Goal: Information Seeking & Learning: Understand process/instructions

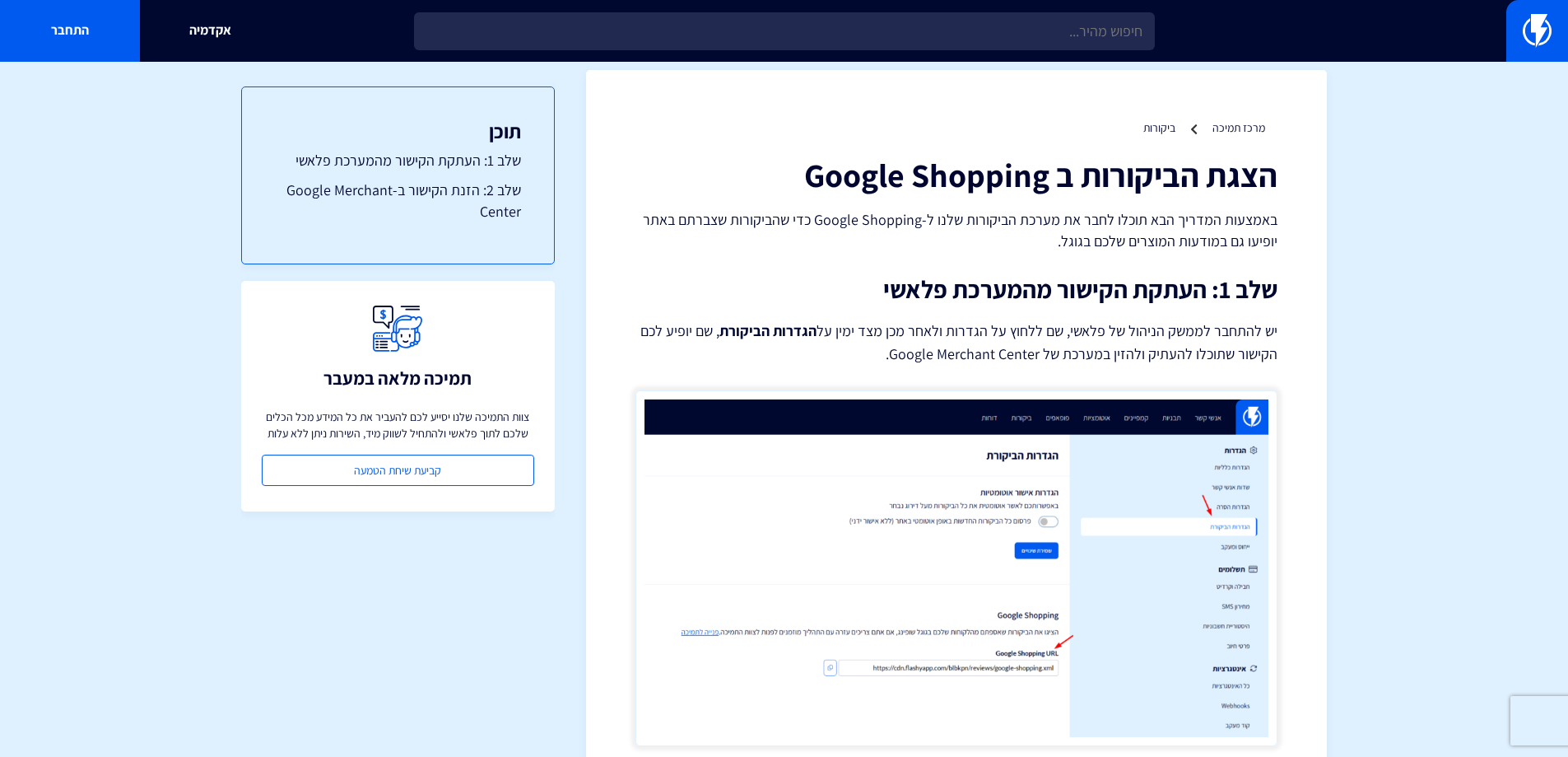
scroll to position [7, 0]
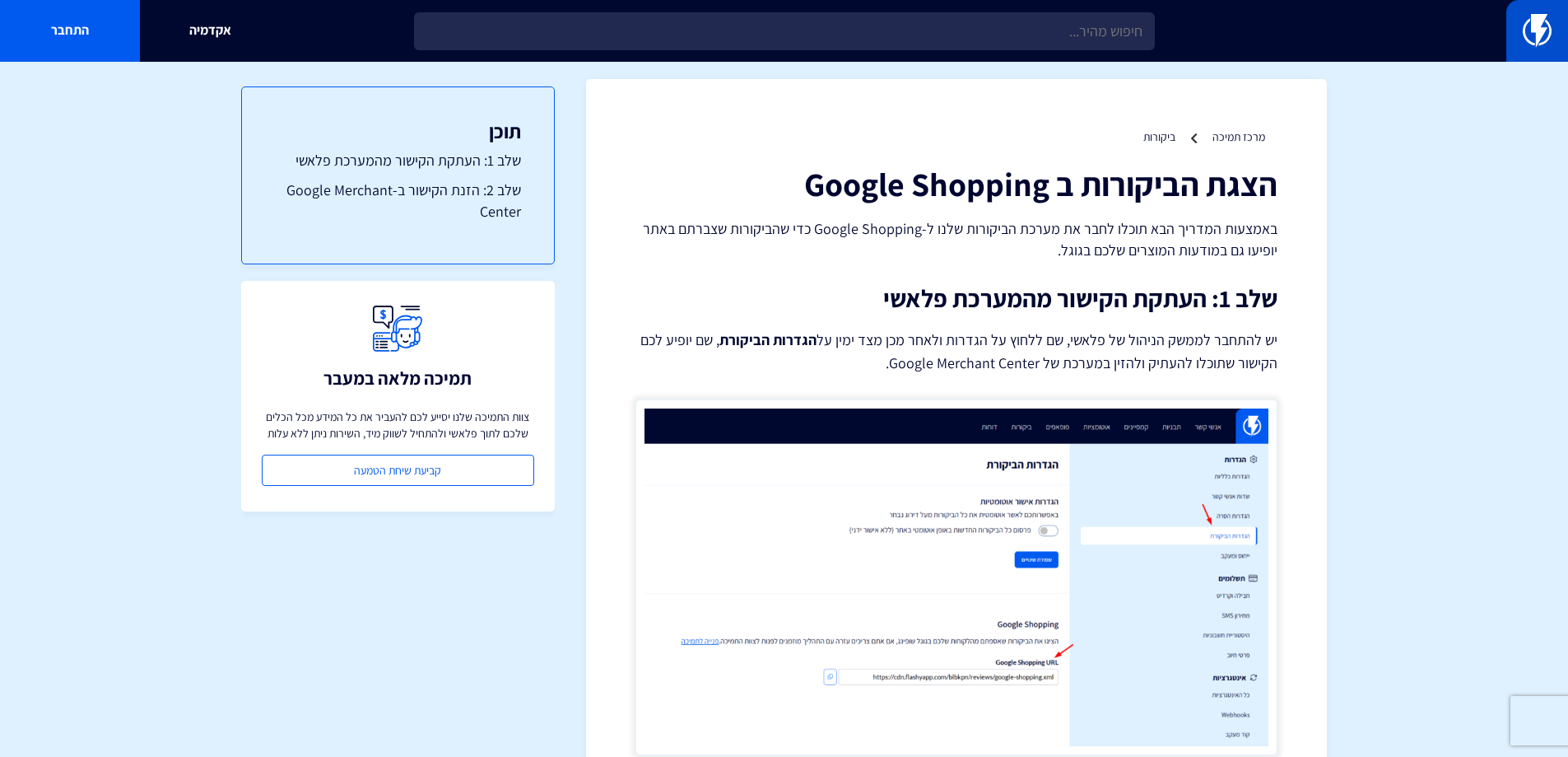
click at [1528, 39] on img at bounding box center [1537, 31] width 29 height 33
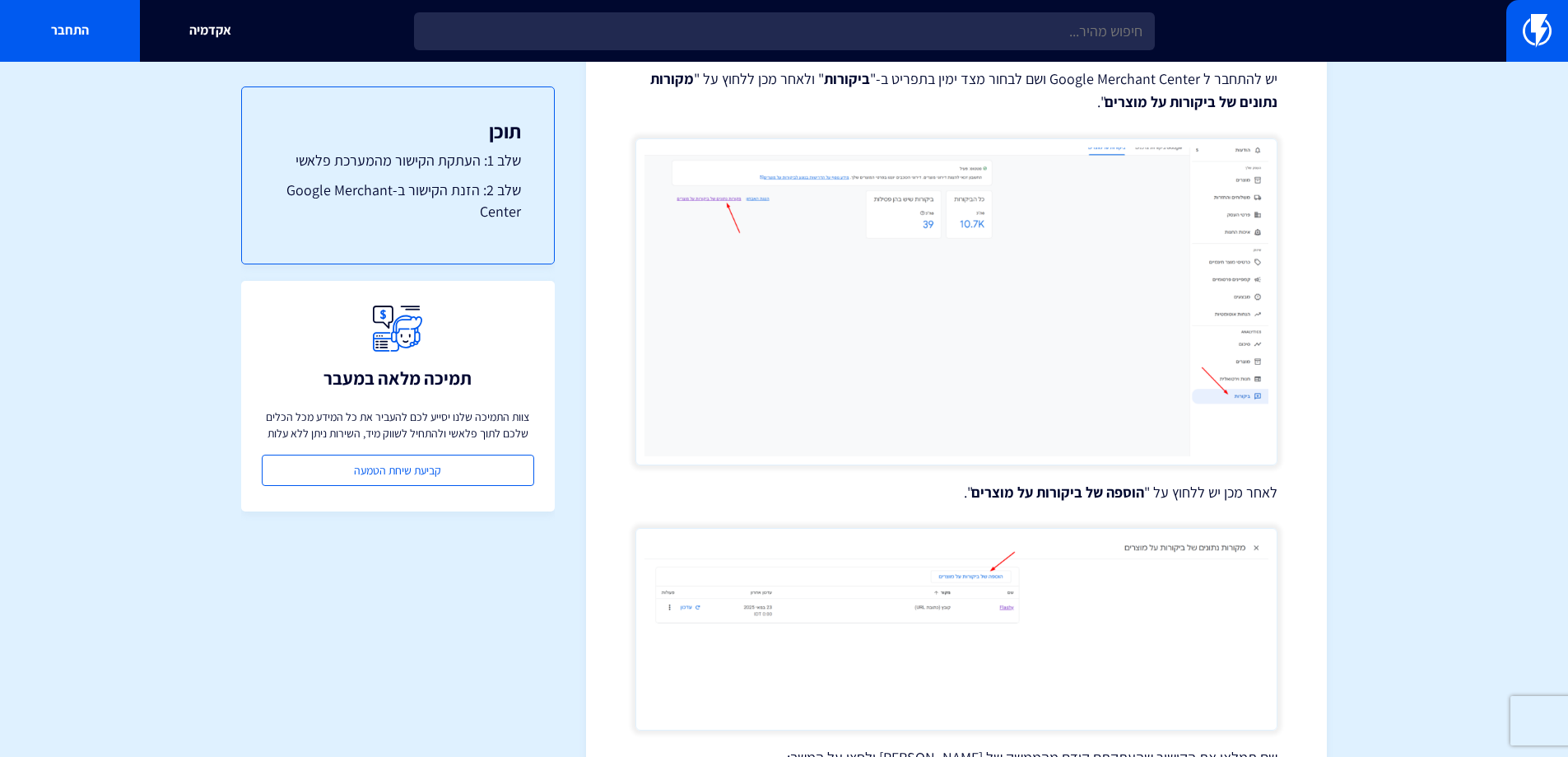
scroll to position [728, 0]
